Goal: Task Accomplishment & Management: Manage account settings

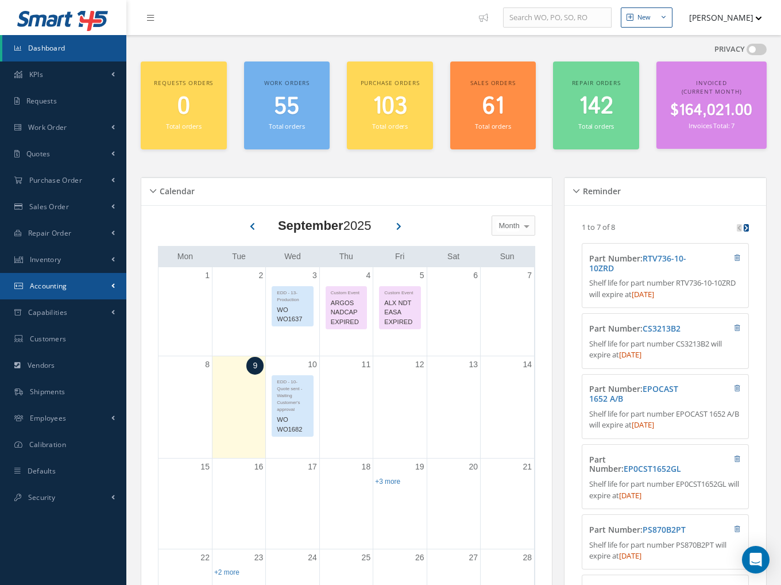
click at [49, 283] on span "Accounting" at bounding box center [48, 286] width 37 height 10
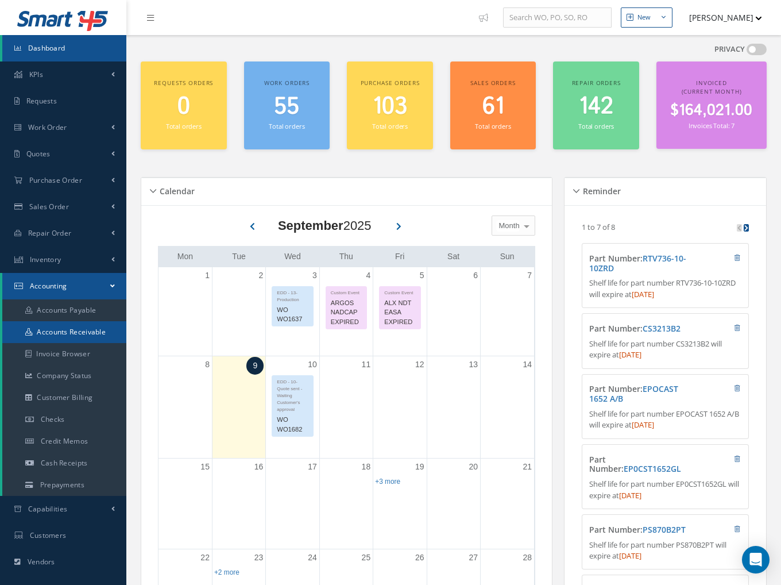
click at [61, 330] on link "Accounts Receivable" at bounding box center [64, 332] width 124 height 22
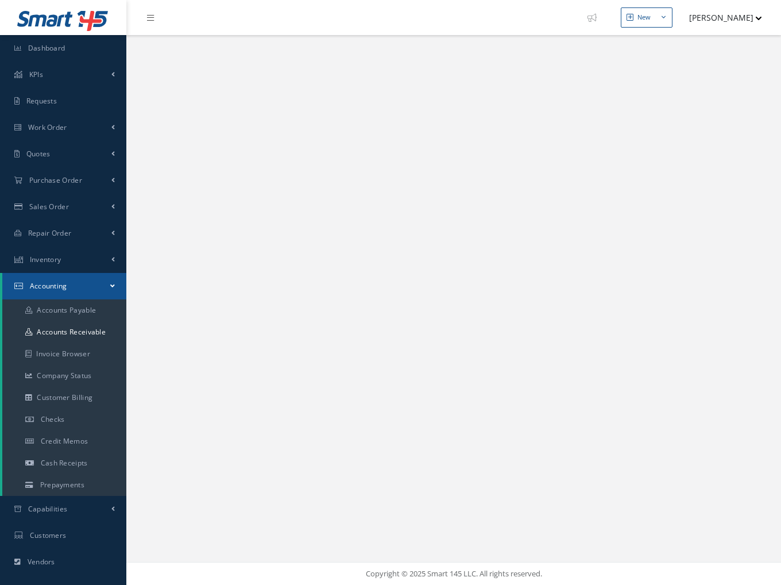
select select "25"
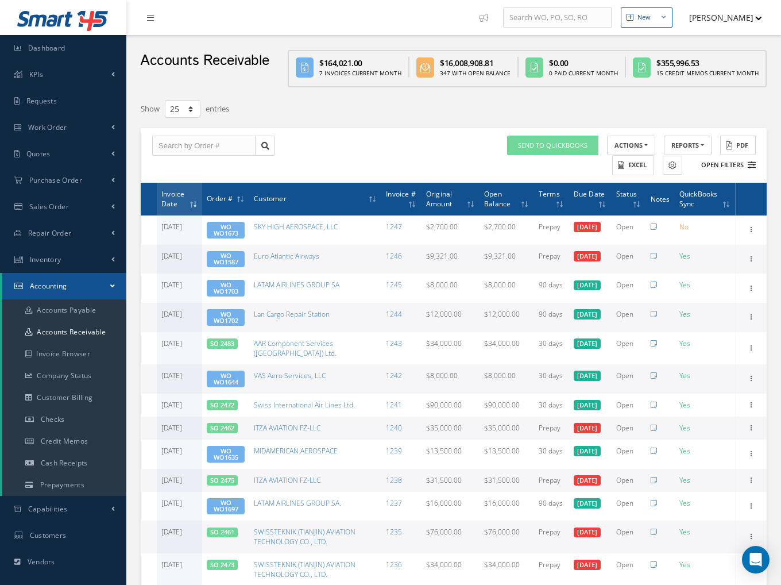
click at [710, 159] on button "Open Filters" at bounding box center [723, 165] width 65 height 19
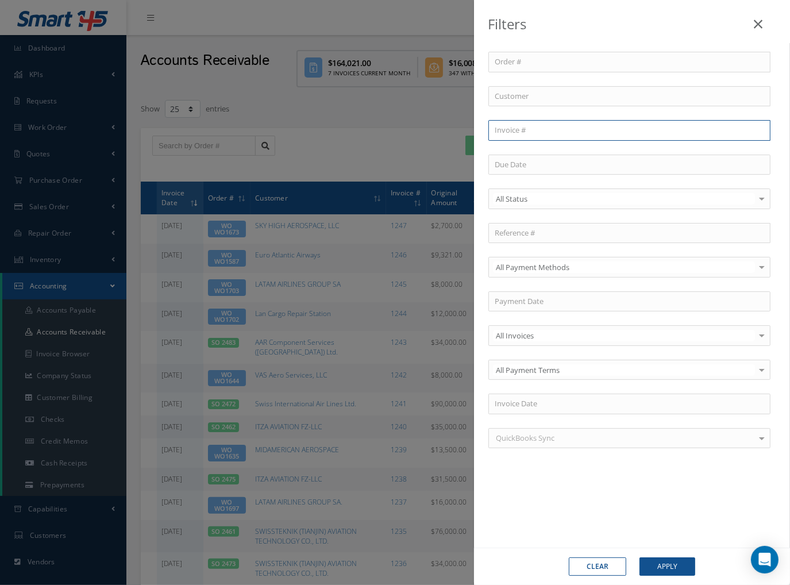
click at [498, 125] on input "text" at bounding box center [629, 130] width 282 height 21
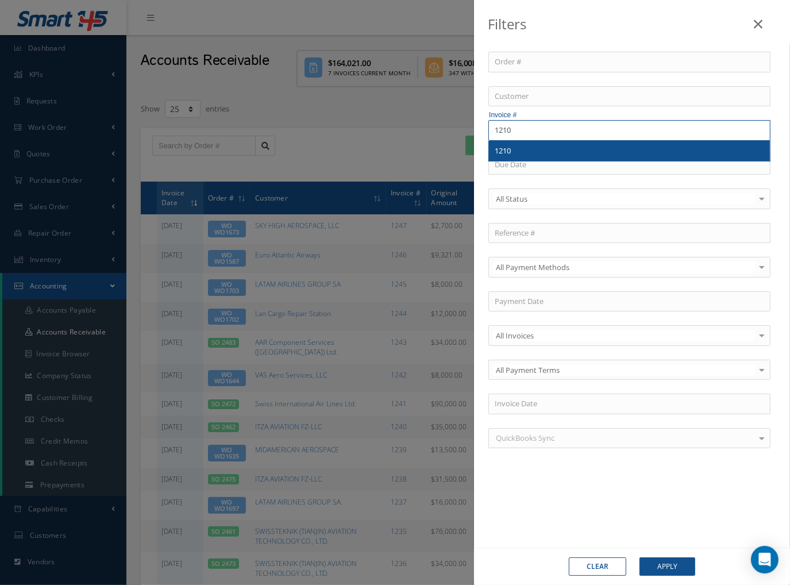
type input "1210"
click at [515, 142] on div "1210" at bounding box center [629, 151] width 281 height 21
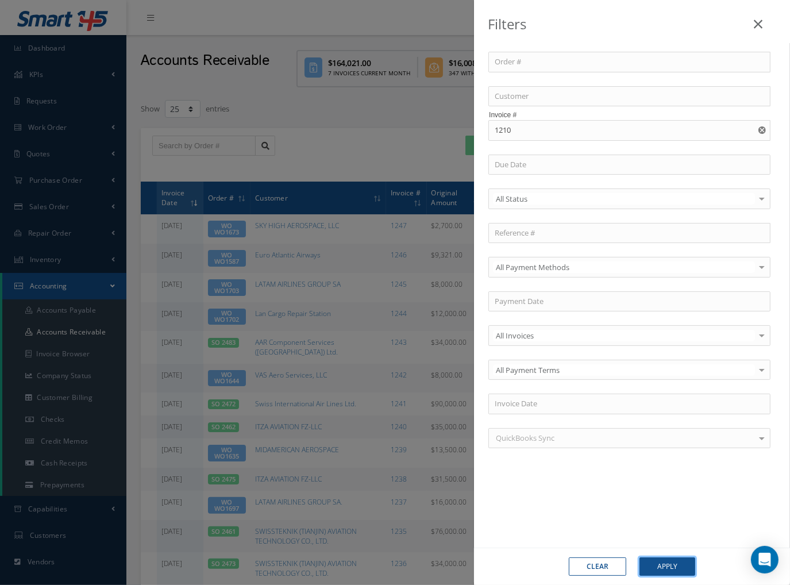
click at [676, 564] on button "Apply" at bounding box center [667, 566] width 56 height 18
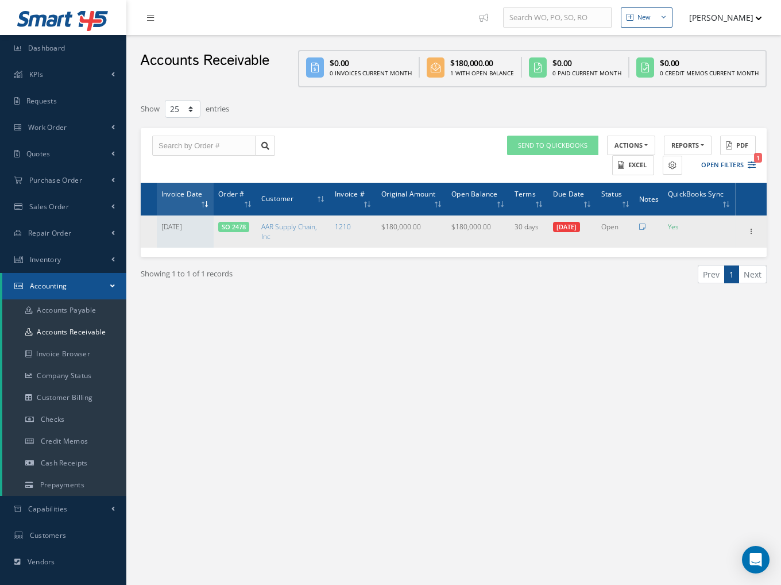
click at [231, 222] on link "SO 2478" at bounding box center [234, 226] width 24 height 9
click at [348, 230] on td "1210" at bounding box center [353, 231] width 47 height 32
drag, startPoint x: 300, startPoint y: 242, endPoint x: 259, endPoint y: 223, distance: 45.8
click at [259, 223] on td "AAR Supply Chain, Inc" at bounding box center [294, 231] width 74 height 32
copy link "AAR Supply Chain, Inc"
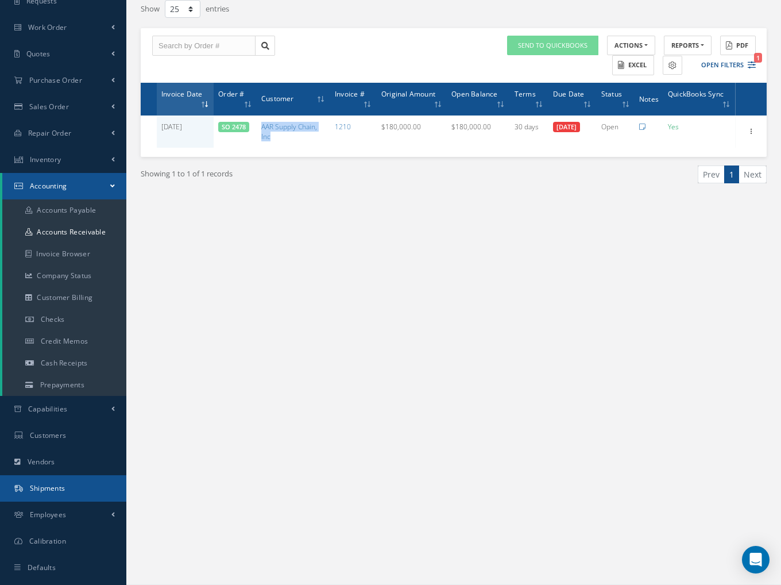
scroll to position [122, 0]
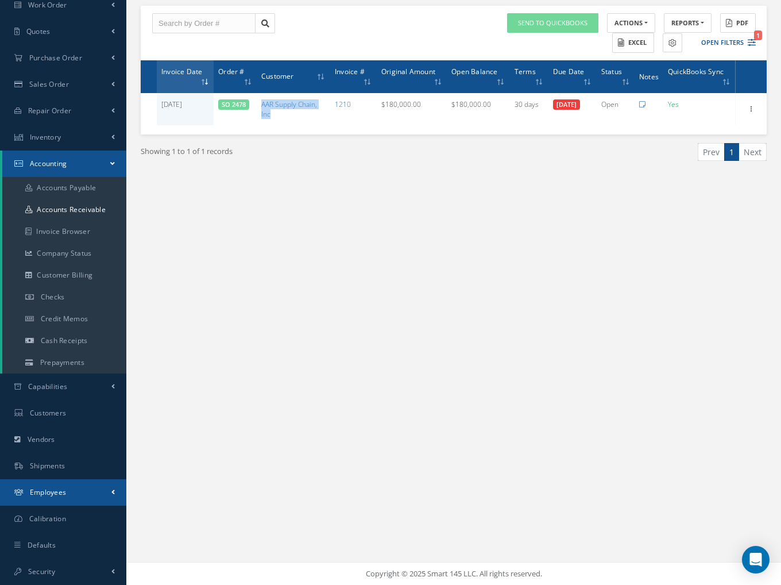
click at [55, 495] on span "Employees" at bounding box center [48, 492] width 37 height 10
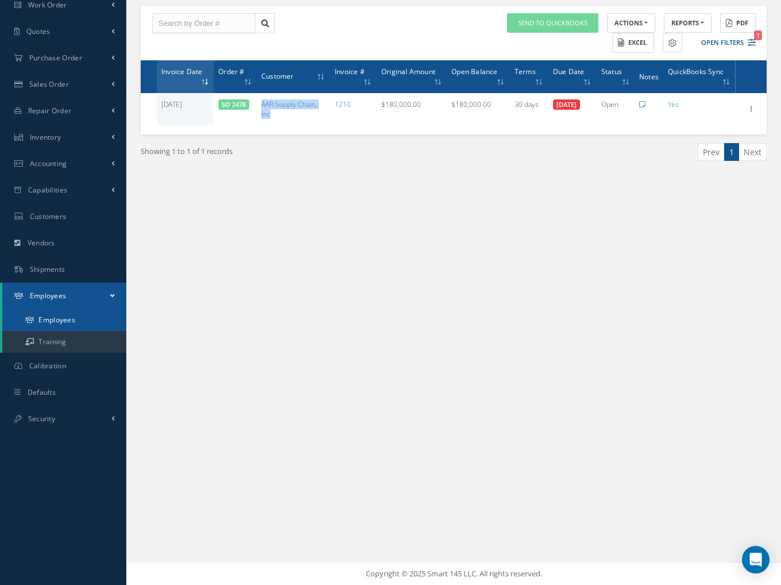
click at [71, 322] on link "Employees" at bounding box center [64, 320] width 124 height 22
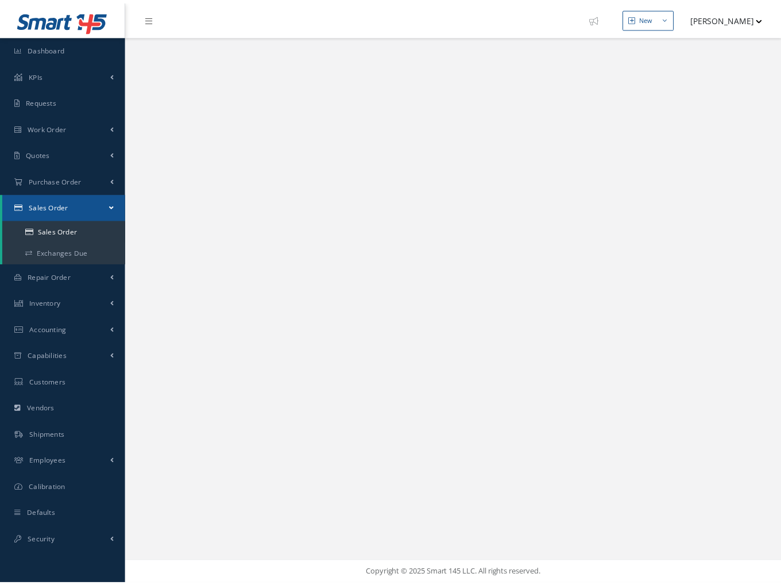
select select "25"
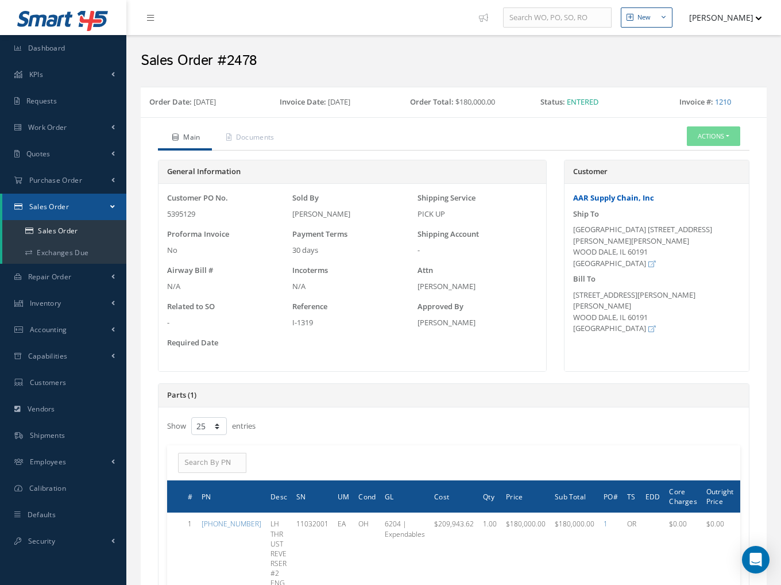
click at [608, 197] on link "AAR Supply Chain, Inc" at bounding box center [613, 197] width 81 height 10
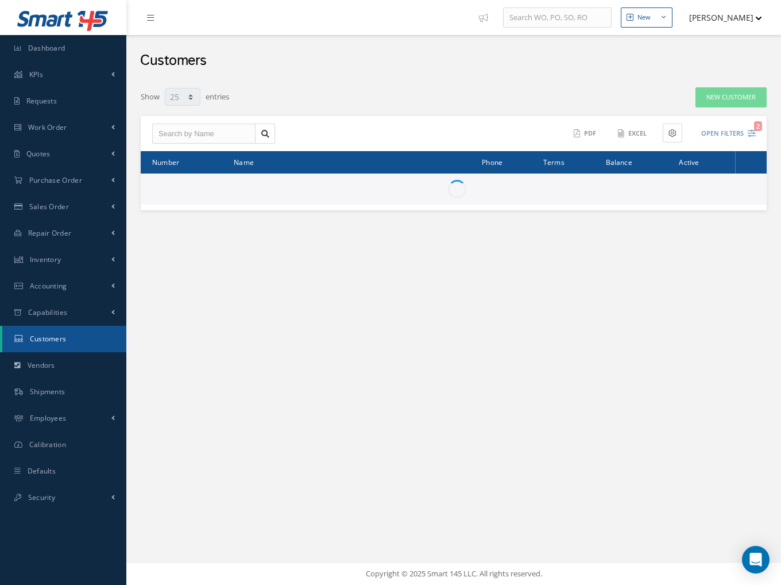
select select "25"
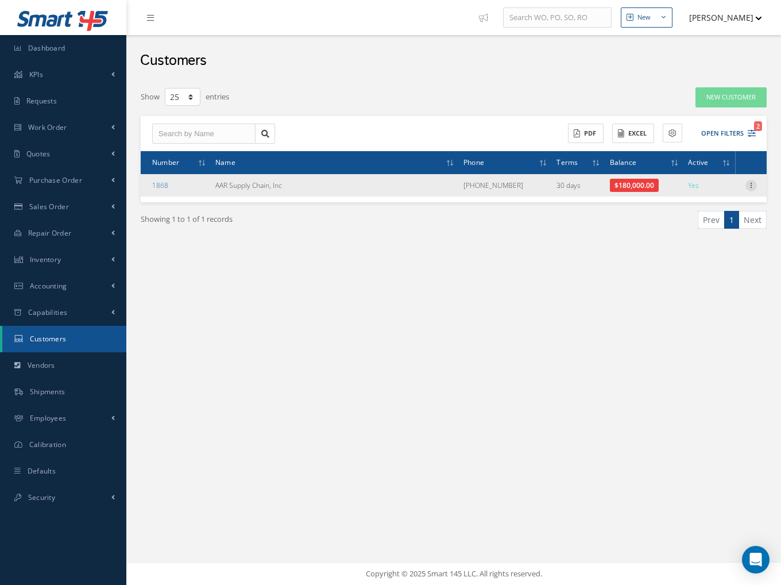
click at [746, 183] on icon at bounding box center [751, 184] width 11 height 9
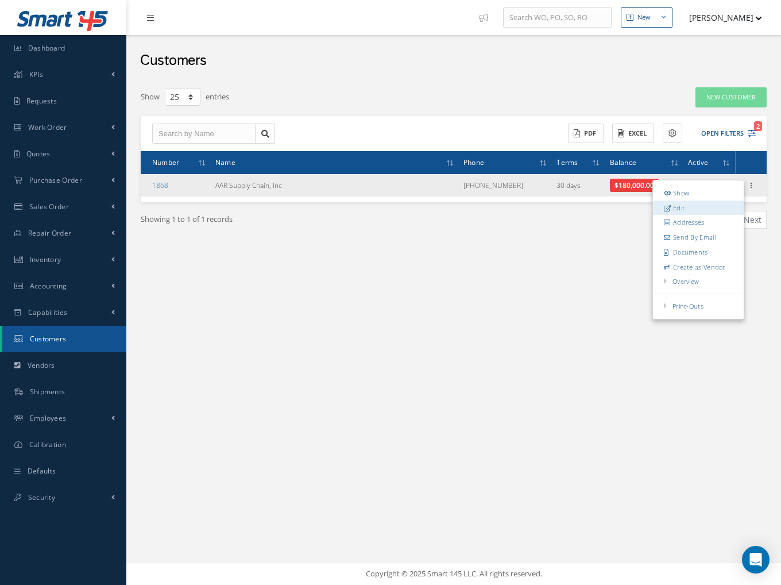
click at [685, 206] on link "Edit" at bounding box center [698, 207] width 91 height 15
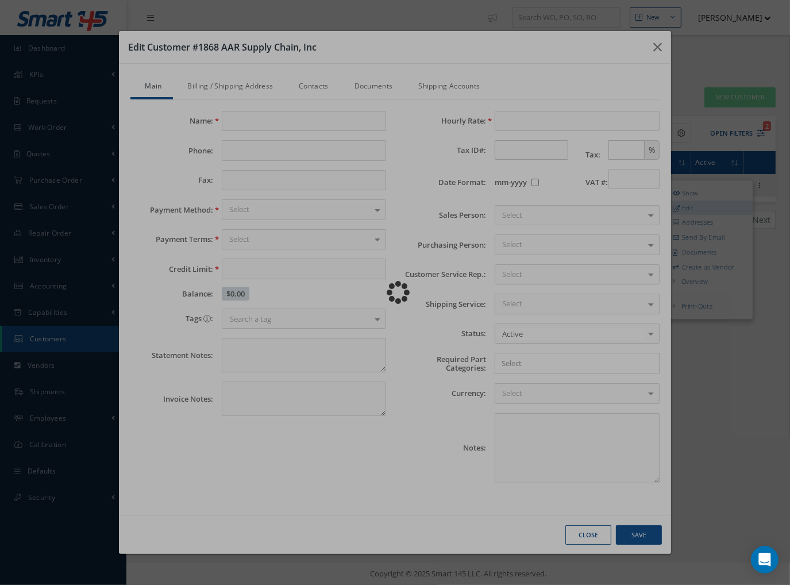
type input "AAR Supply Chain, Inc"
type input "[PHONE_NUMBER]"
type input "0.00"
type input "100.00"
type textarea "Net30 approved by [PERSON_NAME]. -- Luciana Lion [DATE] 10:50AM"
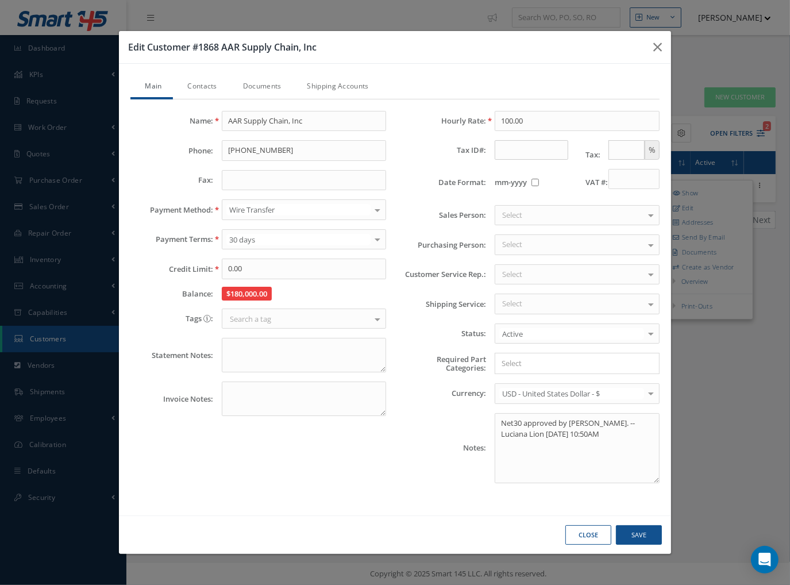
click at [333, 88] on link "Shipping Accounts" at bounding box center [336, 87] width 87 height 24
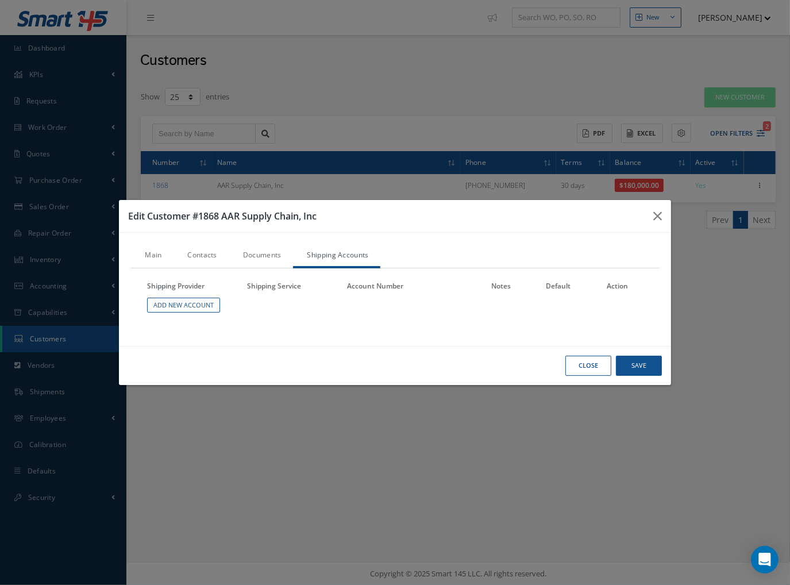
click at [196, 255] on link "Contacts" at bounding box center [200, 256] width 55 height 24
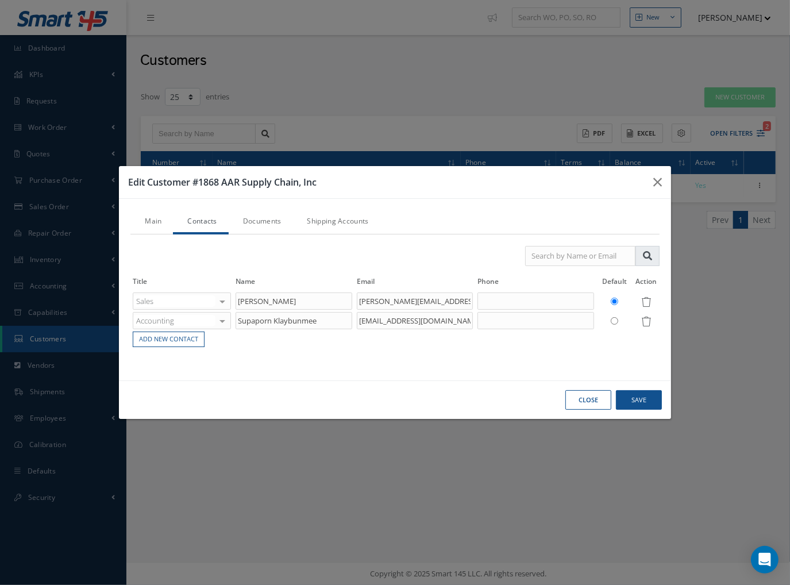
click at [476, 378] on div "Main Contacts Documents Shipping Accounts Name: AAR Supply Chain, Inc Phone: (6…" at bounding box center [395, 290] width 552 height 182
drag, startPoint x: 358, startPoint y: 323, endPoint x: 542, endPoint y: 364, distance: 188.8
click at [561, 360] on div "Title Name Email Phone Default Action Sales Accounting Customer Service Purchas…" at bounding box center [394, 301] width 529 height 134
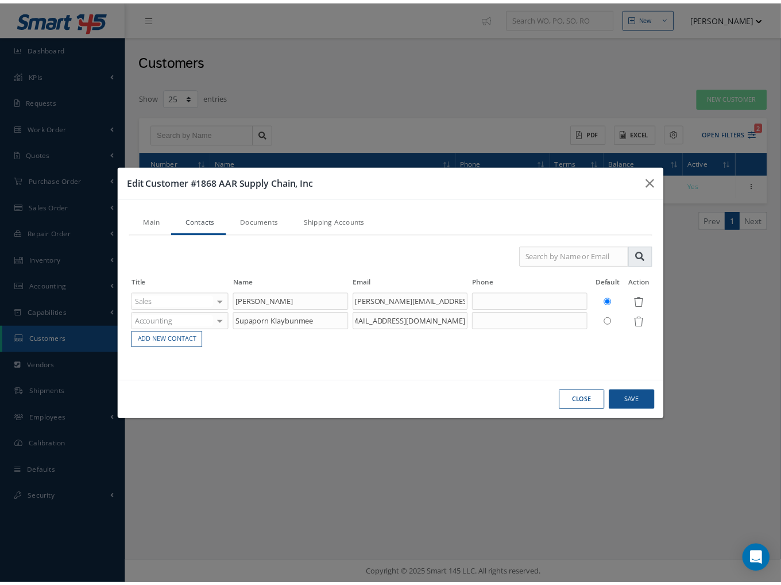
scroll to position [0, 0]
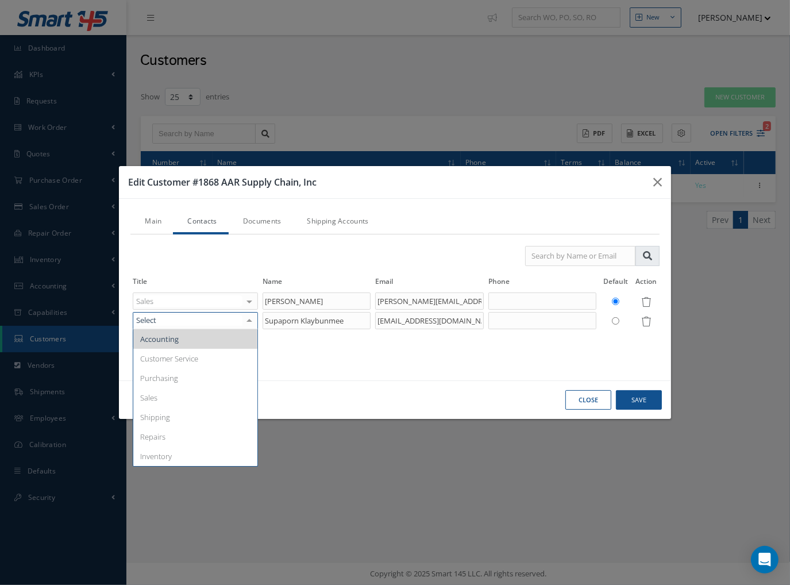
click at [428, 387] on div "Close Save" at bounding box center [395, 399] width 552 height 39
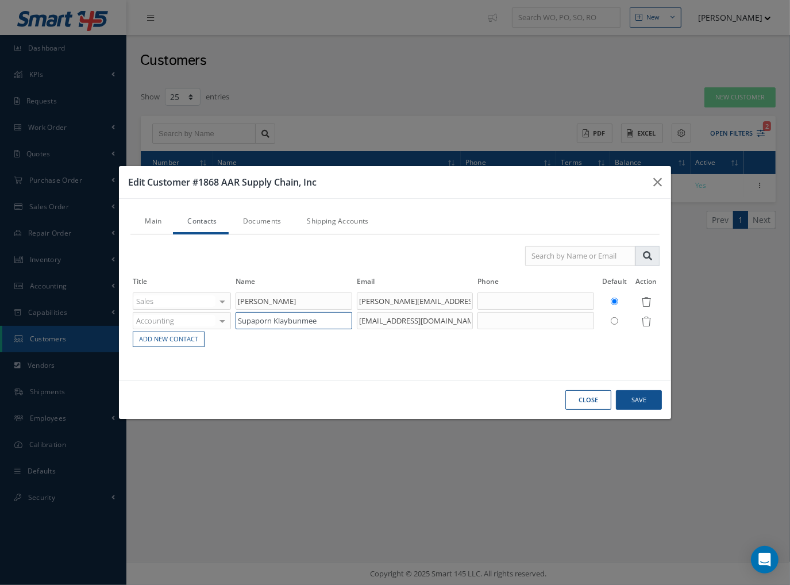
click at [253, 325] on input "Supaporn Klaybunmee" at bounding box center [294, 320] width 116 height 17
click at [343, 357] on div "Title Name Email Phone Default Action Sales Accounting Customer Service Purchas…" at bounding box center [394, 301] width 529 height 134
drag, startPoint x: 658, startPoint y: 182, endPoint x: 574, endPoint y: 169, distance: 85.4
click at [657, 183] on icon "button" at bounding box center [657, 182] width 9 height 14
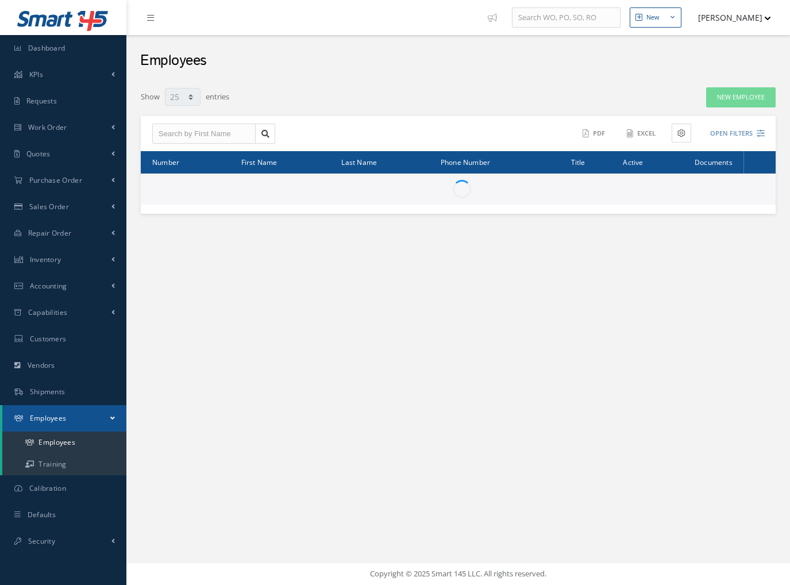
select select "25"
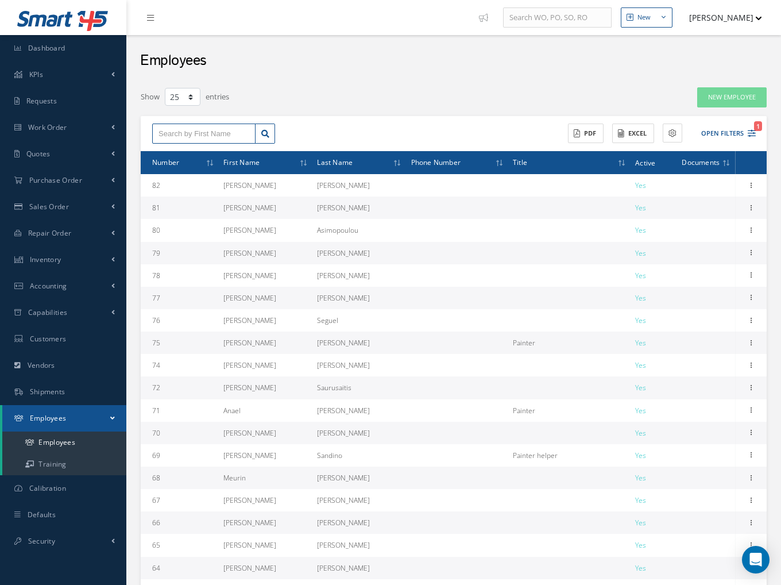
click at [179, 129] on input "text" at bounding box center [203, 134] width 103 height 21
click at [184, 159] on div "Raudel" at bounding box center [204, 153] width 91 height 11
type input "Raudel"
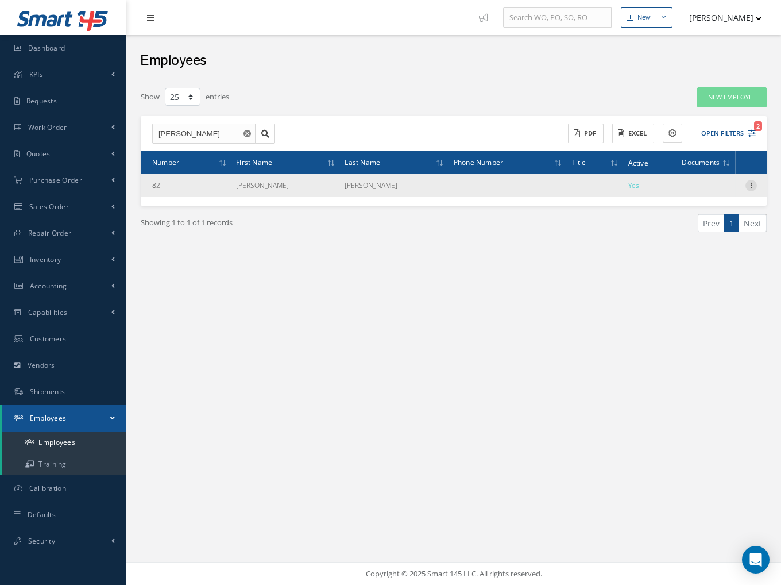
click at [747, 182] on icon at bounding box center [751, 184] width 11 height 9
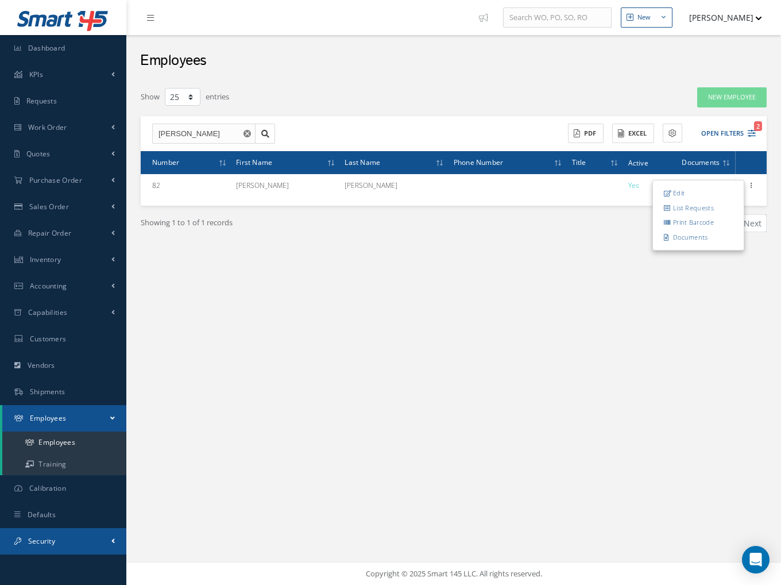
click at [42, 538] on span "Security" at bounding box center [41, 541] width 27 height 10
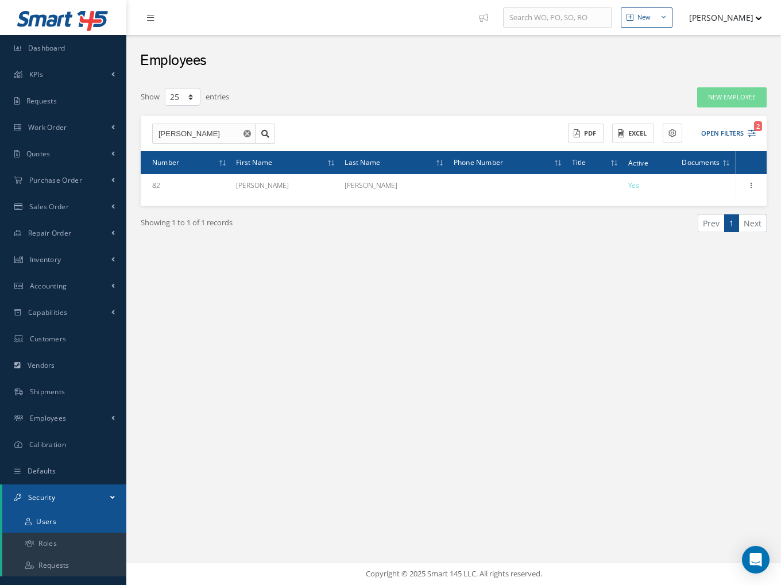
click at [63, 525] on link "Users" at bounding box center [64, 522] width 124 height 22
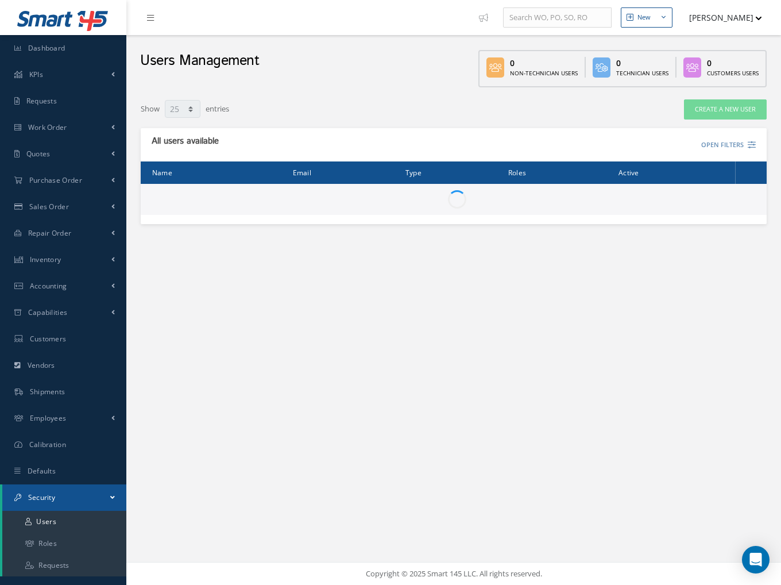
select select "25"
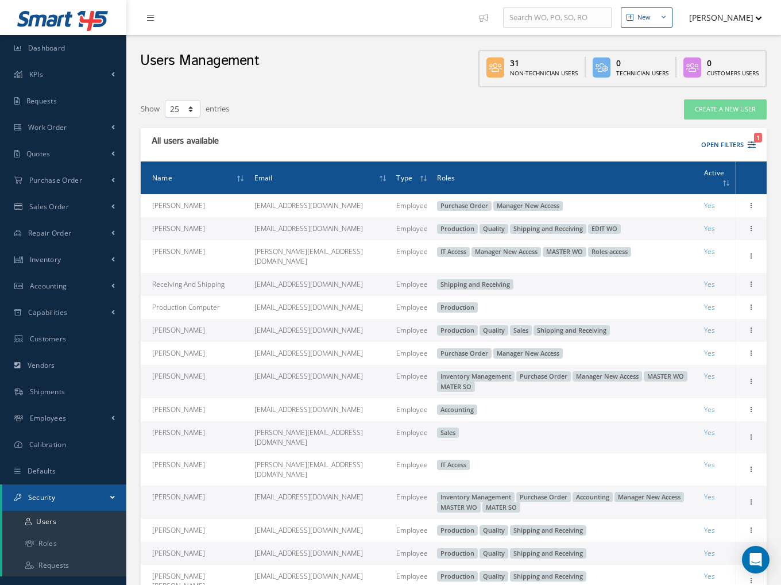
click at [163, 175] on span "Name" at bounding box center [162, 177] width 20 height 11
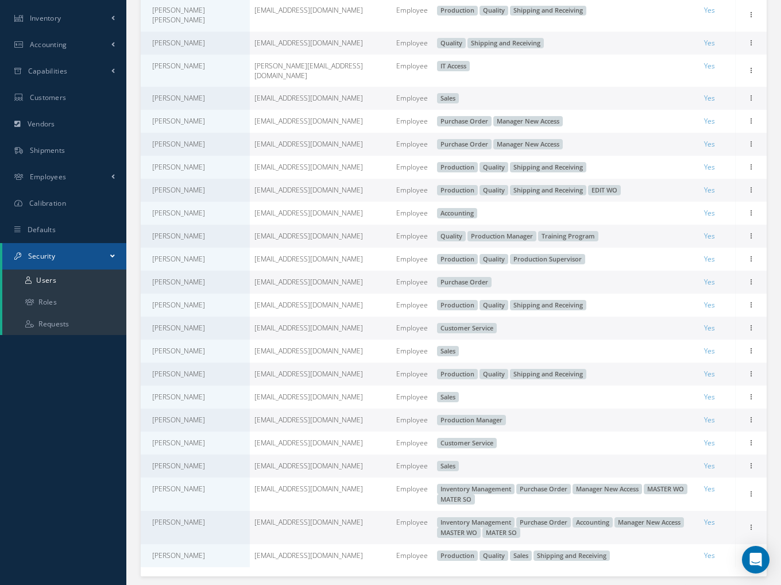
scroll to position [303, 0]
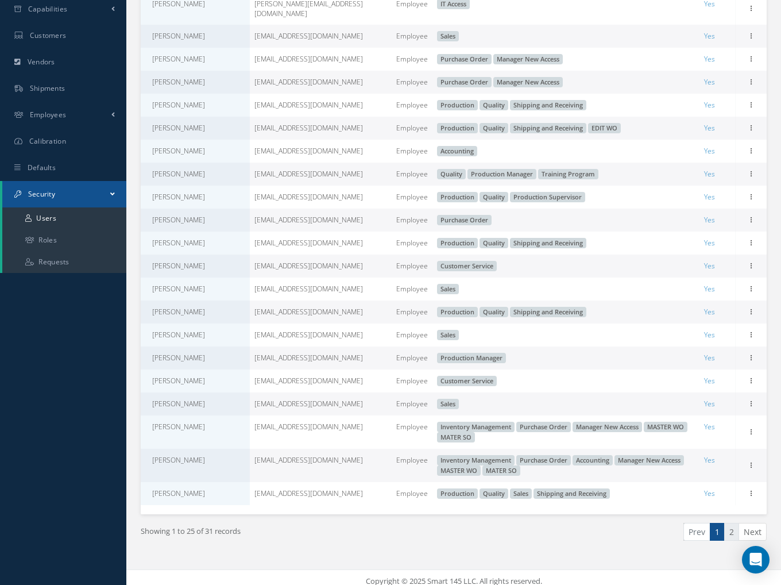
click at [732, 523] on link "2" at bounding box center [731, 532] width 15 height 18
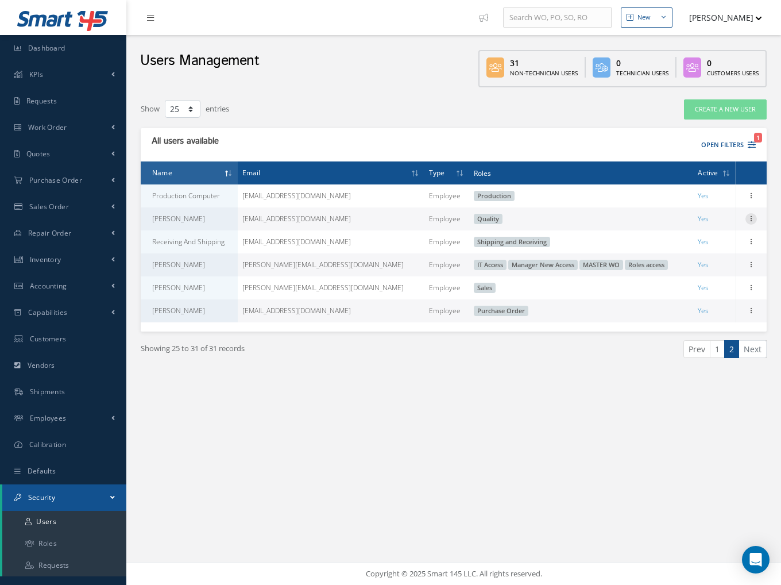
click at [749, 217] on icon at bounding box center [751, 217] width 11 height 9
click at [687, 221] on link "Edit" at bounding box center [698, 226] width 91 height 15
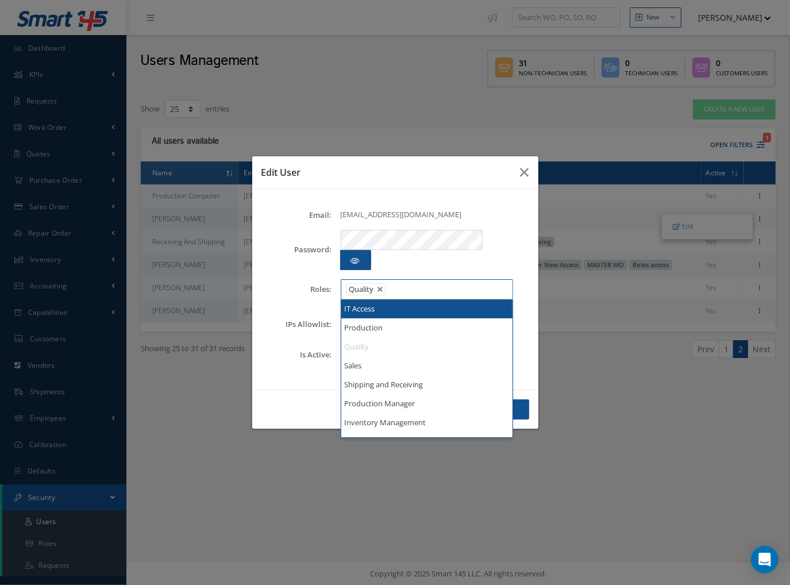
click at [396, 282] on input "text" at bounding box center [397, 289] width 14 height 14
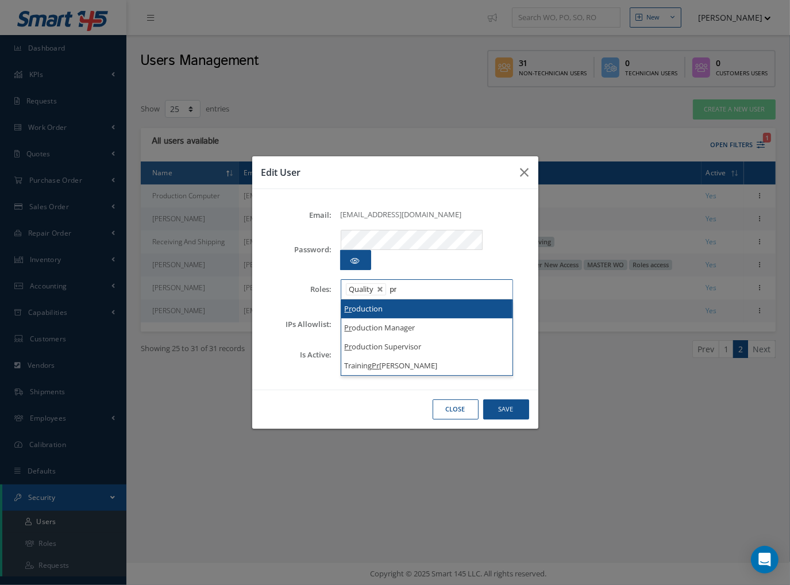
type input "pr"
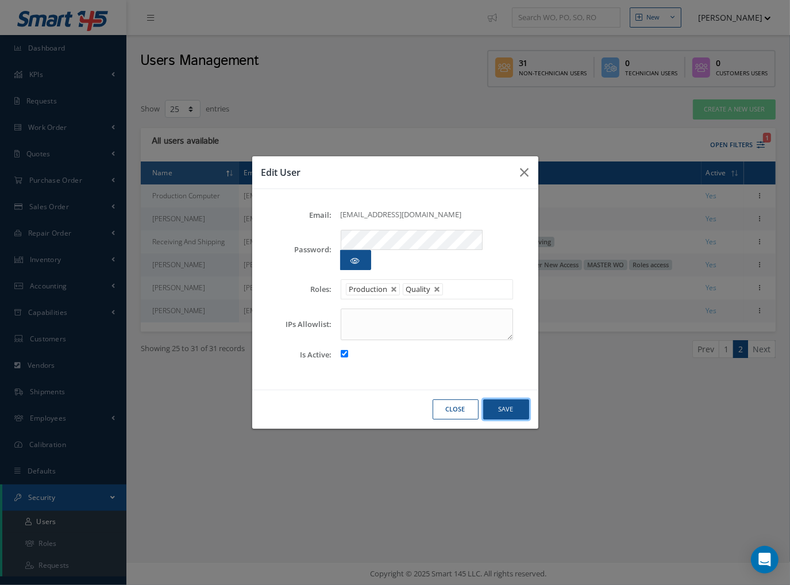
click at [509, 399] on button "Save" at bounding box center [506, 409] width 46 height 20
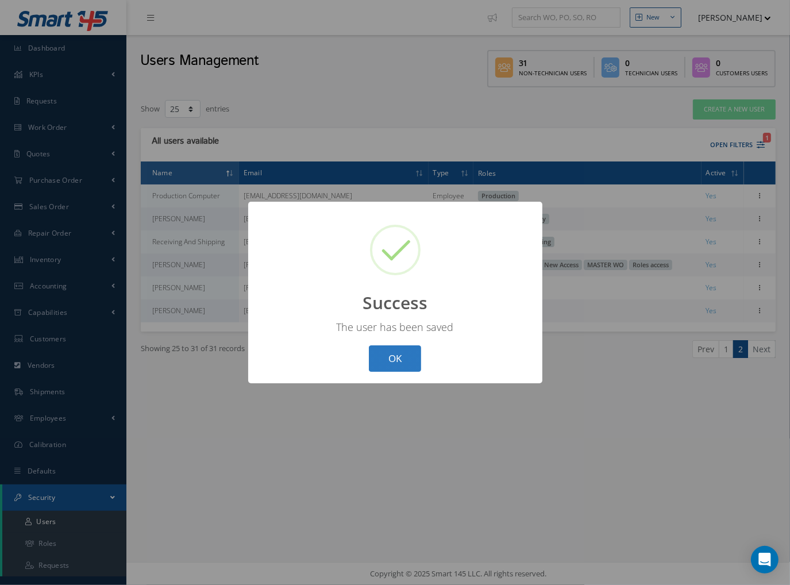
click at [386, 366] on button "OK" at bounding box center [395, 358] width 52 height 27
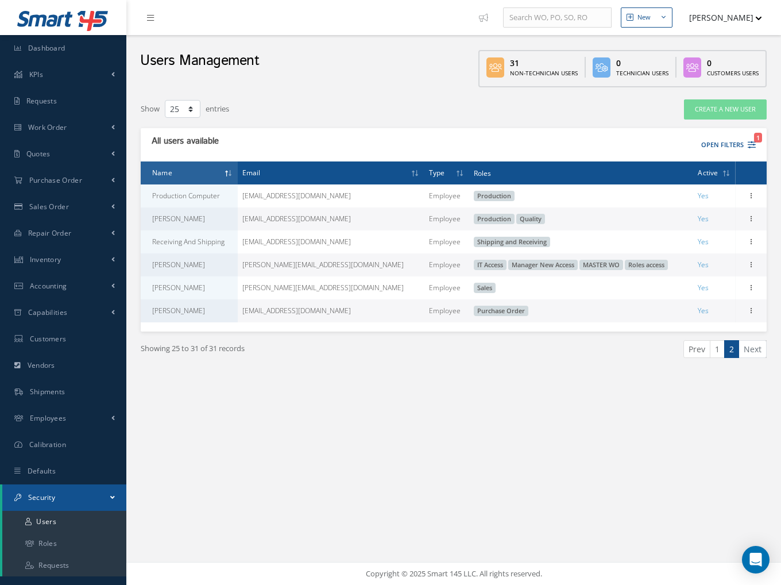
click at [363, 450] on div "New New Work Order New Purchase Order New Customer Quote New Sales Order New Re…" at bounding box center [453, 292] width 655 height 585
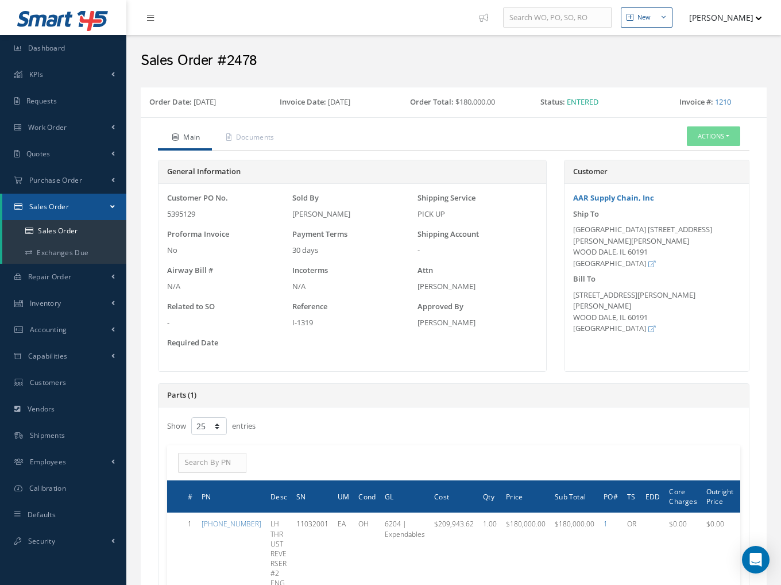
select select "25"
